Goal: Obtain resource: Obtain resource

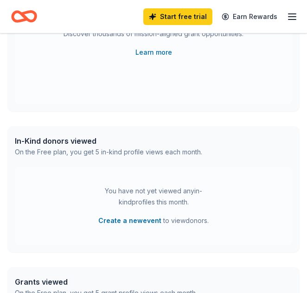
scroll to position [371, 0]
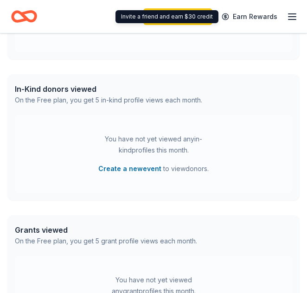
click at [283, 15] on div "Start free trial Earn Rewards" at bounding box center [220, 17] width 154 height 22
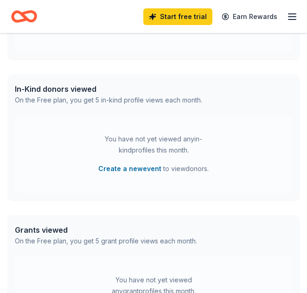
click at [288, 19] on icon "button" at bounding box center [291, 16] width 11 height 11
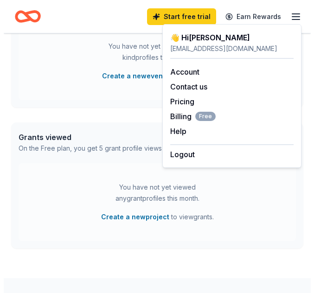
scroll to position [515, 0]
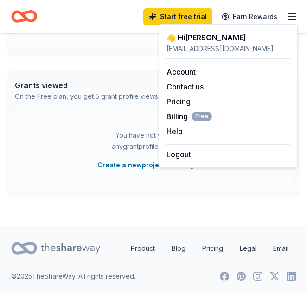
click at [112, 119] on div "You have not yet viewed any grant profiles this month. Create a new project to …" at bounding box center [153, 150] width 277 height 78
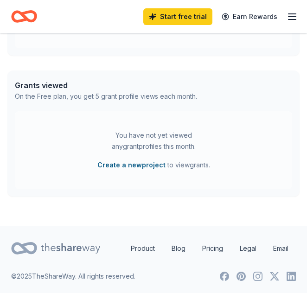
click at [141, 167] on button "Create a new project" at bounding box center [131, 164] width 68 height 11
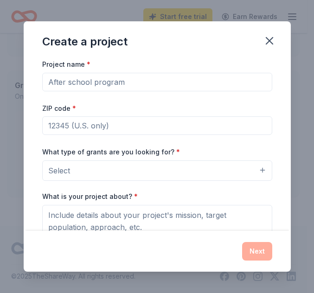
click at [156, 94] on div "Project name * ZIP code * What type of grants are you looking for? * Select Wha…" at bounding box center [157, 186] width 230 height 256
click at [157, 90] on input "Project name *" at bounding box center [157, 82] width 230 height 19
click at [174, 178] on button "Select" at bounding box center [157, 170] width 230 height 20
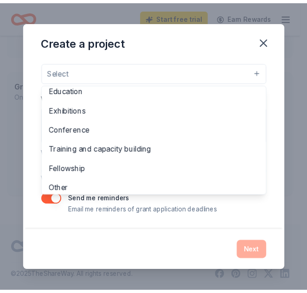
scroll to position [109, 0]
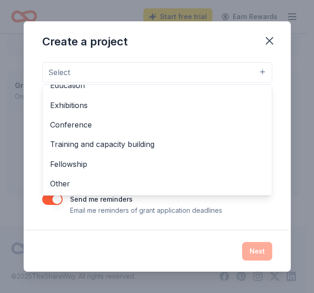
click at [268, 128] on div "Project name * ZIP code * What type of grants are you looking for? * Select Pro…" at bounding box center [157, 144] width 267 height 172
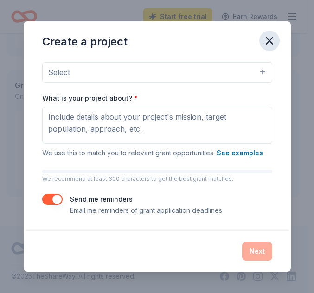
click at [267, 40] on icon "button" at bounding box center [269, 40] width 13 height 13
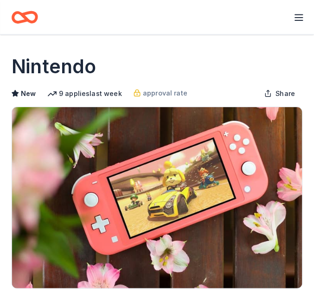
scroll to position [232, 0]
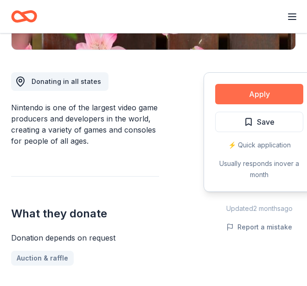
click at [238, 95] on button "Apply" at bounding box center [259, 94] width 88 height 20
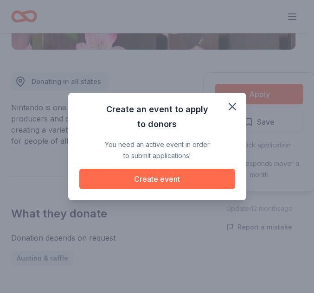
click at [148, 184] on button "Create event" at bounding box center [157, 179] width 156 height 20
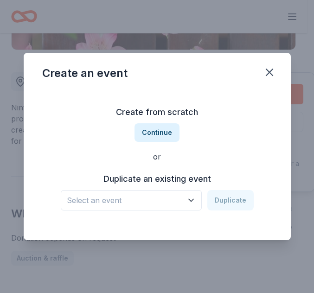
click at [170, 195] on span "Select an event" at bounding box center [125, 200] width 116 height 12
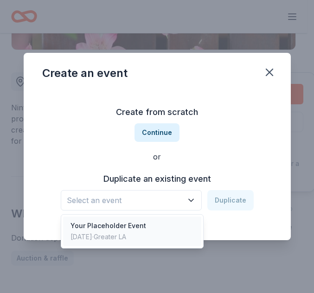
click at [148, 224] on div "Your Placeholder Event Sep 11, 2024 · Greater LA" at bounding box center [132, 231] width 138 height 30
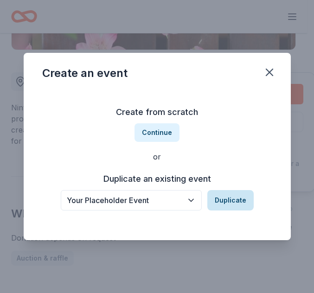
click at [215, 197] on button "Duplicate" at bounding box center [230, 200] width 46 height 20
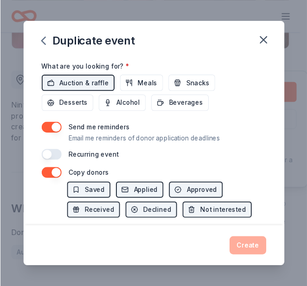
scroll to position [378, 0]
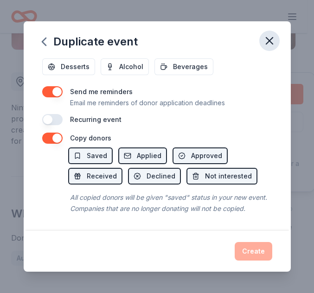
click at [272, 40] on icon "button" at bounding box center [269, 40] width 13 height 13
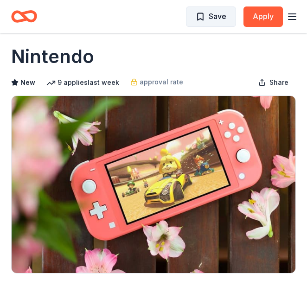
scroll to position [0, 0]
